Goal: Task Accomplishment & Management: Use online tool/utility

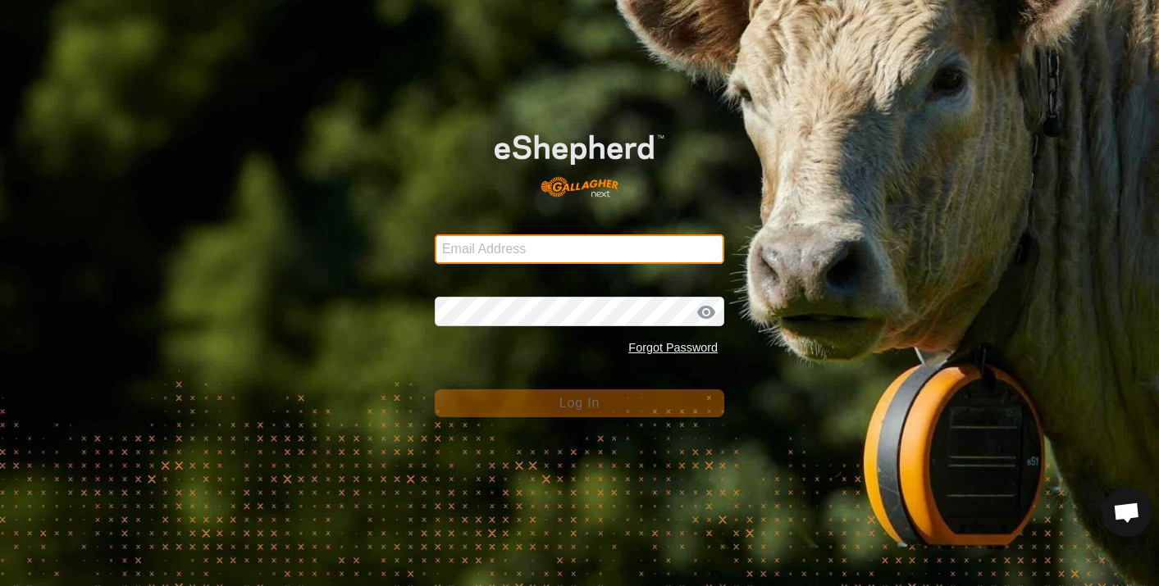
type input "[EMAIL_ADDRESS][DOMAIN_NAME]"
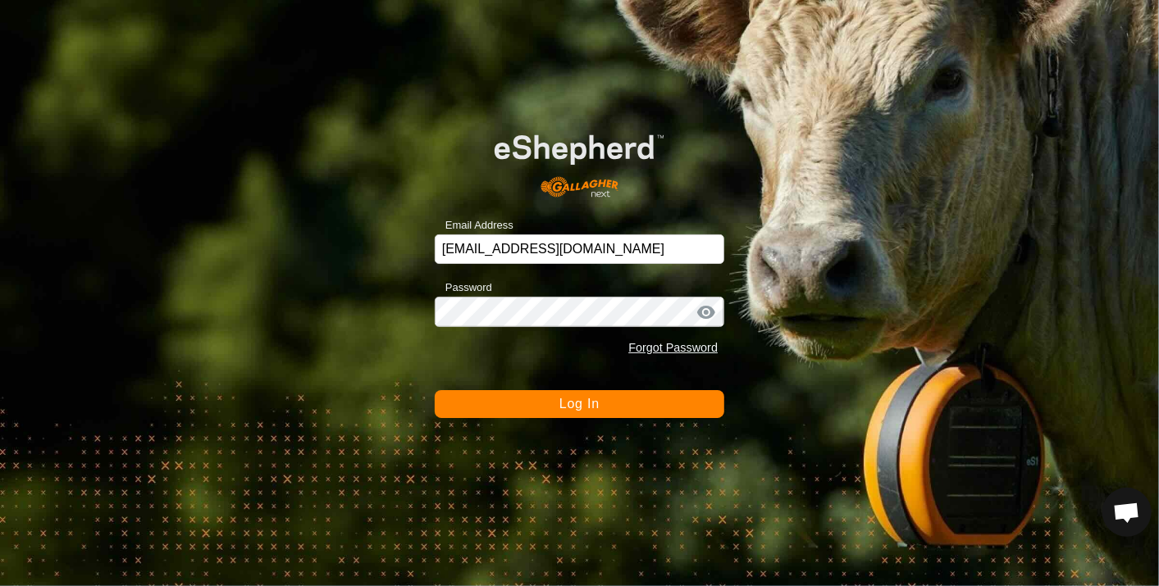
click at [571, 403] on span "Log In" at bounding box center [579, 404] width 40 height 14
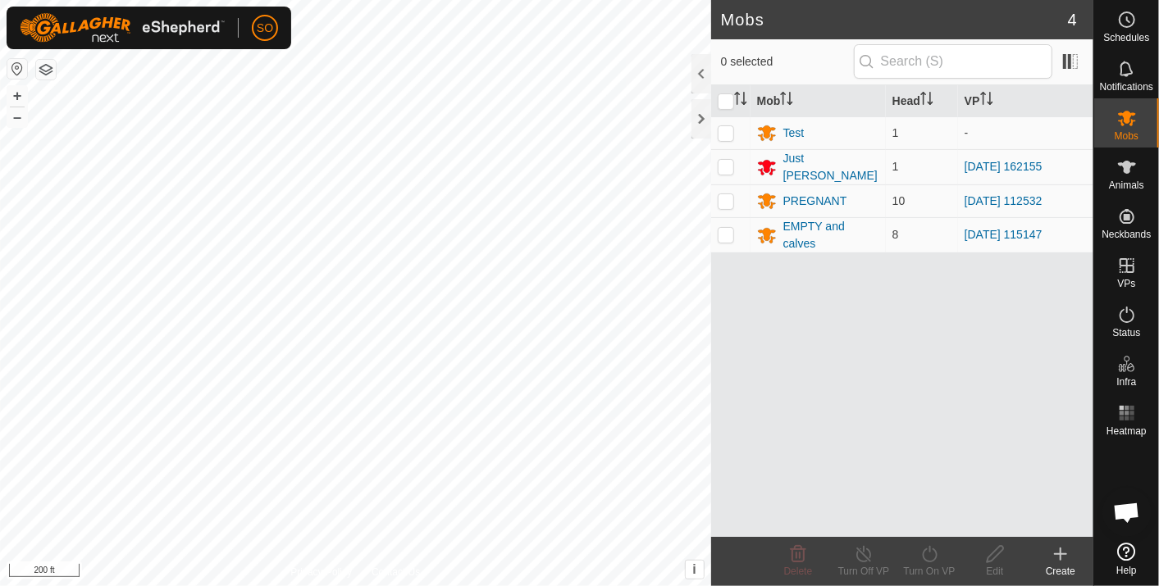
click at [764, 384] on div "Mobs 4 0 selected Mob Head VP Test 1 - Just Billy 1 2025-09-22 162155 PREGNANT …" at bounding box center [546, 293] width 1093 height 586
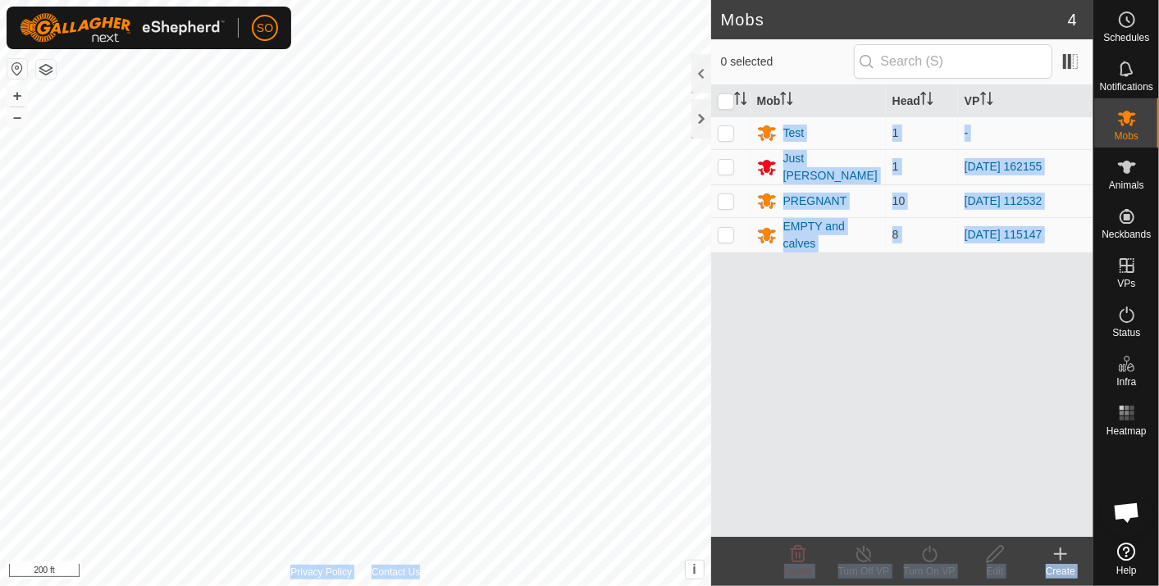
click at [575, 190] on div "Mobs 4 0 selected Mob Head VP Test 1 - Just Billy 1 2025-09-22 162155 PREGNANT …" at bounding box center [546, 293] width 1093 height 586
